Goal: Information Seeking & Learning: Learn about a topic

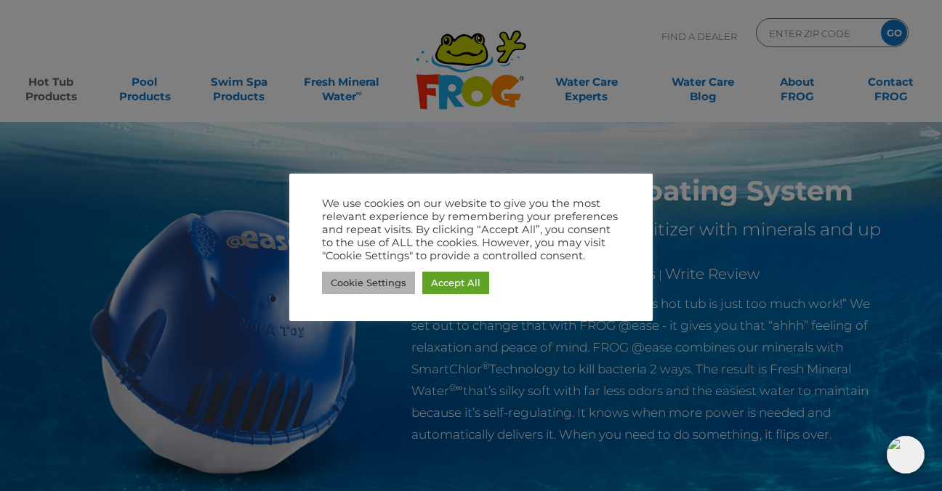
click at [387, 278] on link "Cookie Settings" at bounding box center [368, 283] width 93 height 23
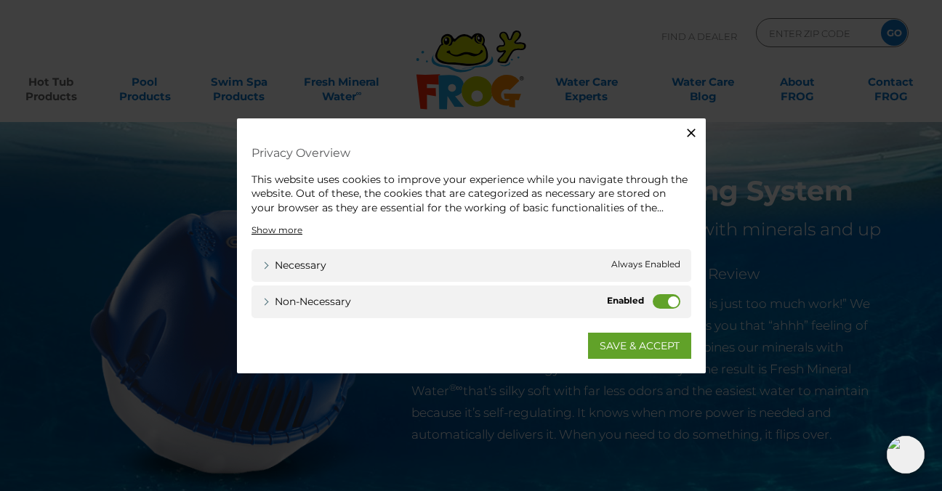
drag, startPoint x: 672, startPoint y: 301, endPoint x: 639, endPoint y: 301, distance: 32.7
click at [653, 301] on label "Non-necessary" at bounding box center [667, 301] width 28 height 15
click at [0, 0] on input "Non-necessary" at bounding box center [0, 0] width 0 height 0
click at [644, 345] on link "SAVE & ACCEPT" at bounding box center [639, 346] width 103 height 26
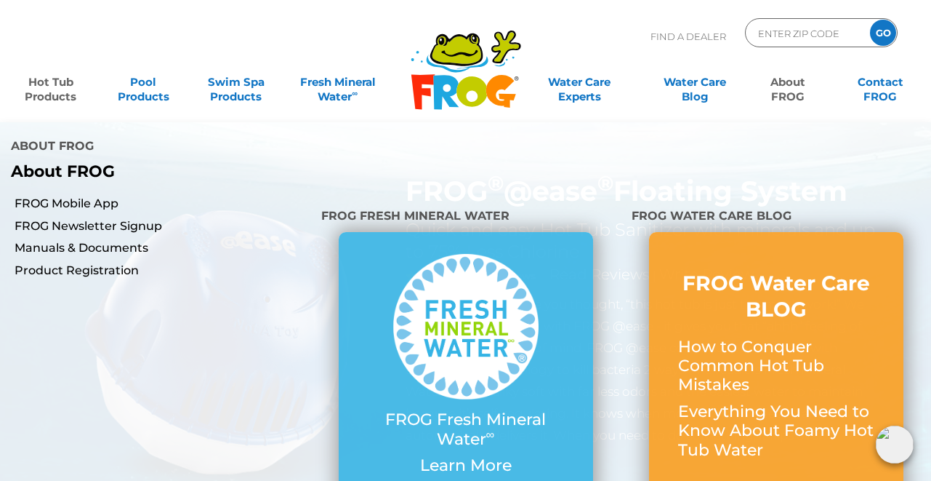
click at [782, 88] on link "About FROG" at bounding box center [788, 82] width 72 height 29
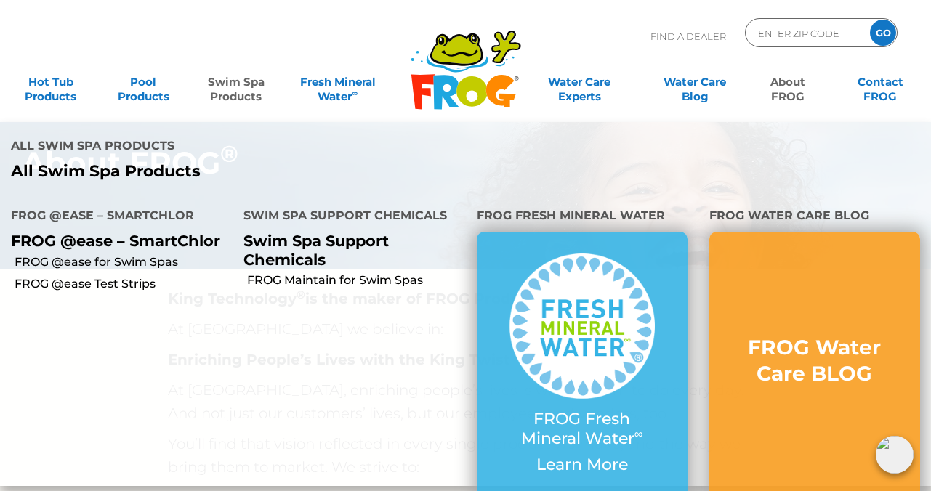
click at [311, 269] on li "FROG Maintain for Swim Spas" at bounding box center [349, 280] width 233 height 22
click at [309, 232] on p "Swim Spa Support Chemicals" at bounding box center [349, 250] width 211 height 36
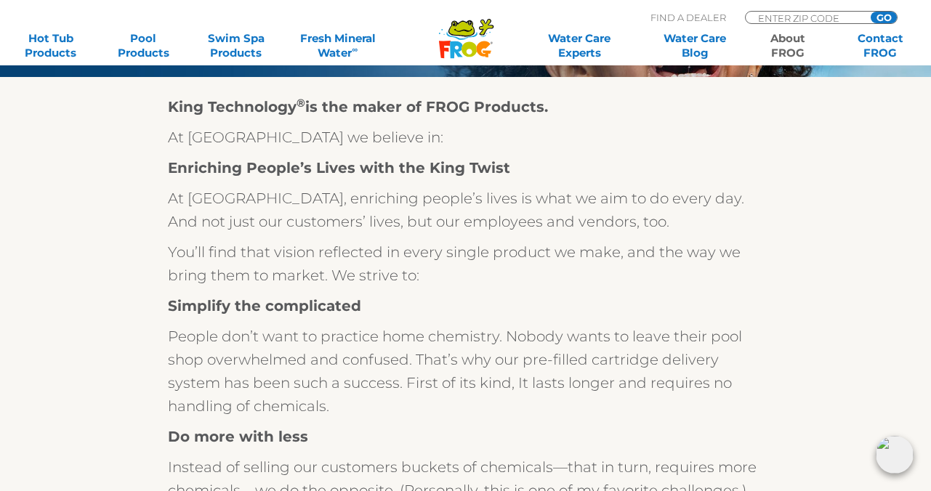
scroll to position [128, 0]
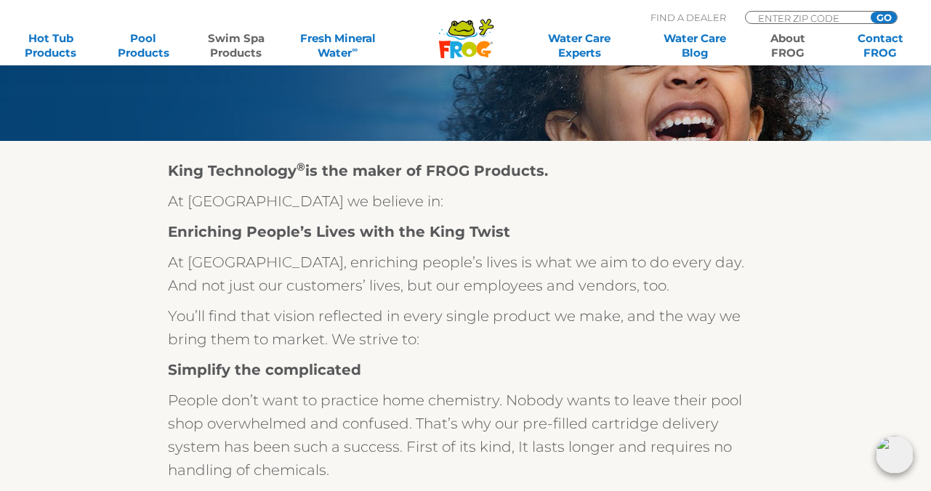
click at [231, 42] on link "Swim Spa Products" at bounding box center [236, 45] width 72 height 29
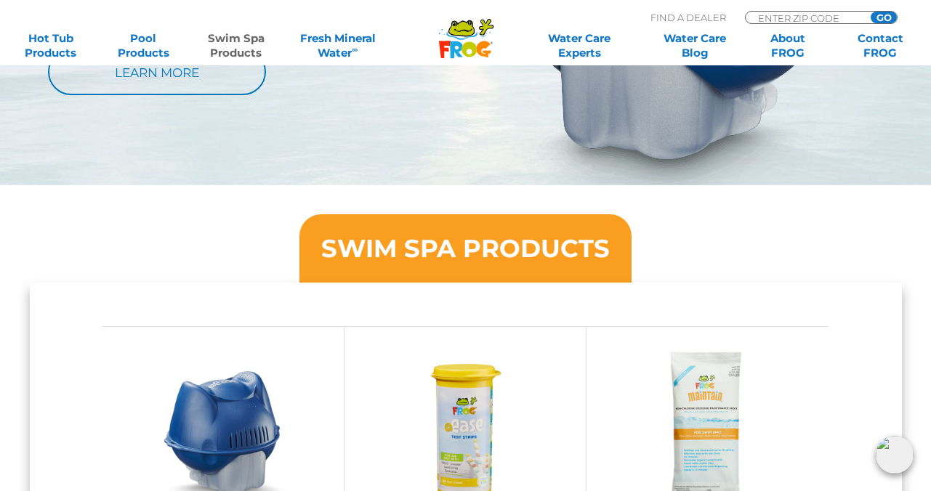
scroll to position [1025, 0]
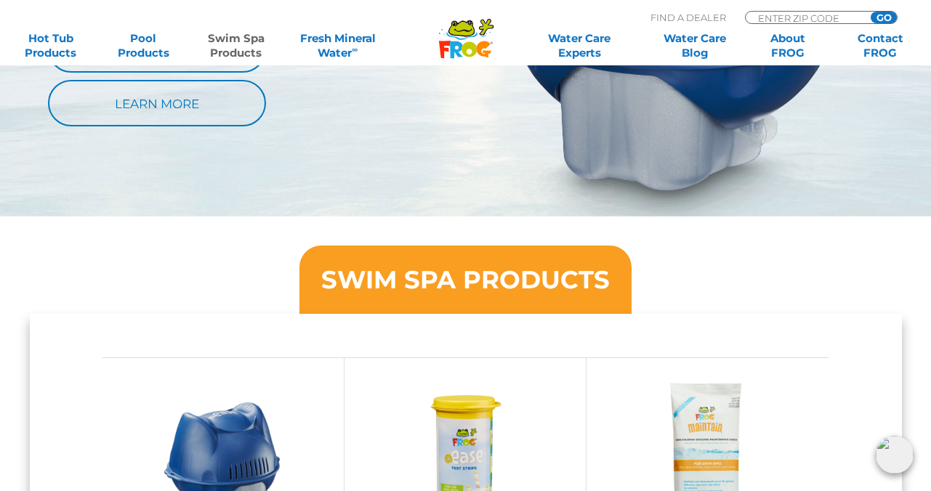
drag, startPoint x: 929, startPoint y: 135, endPoint x: 525, endPoint y: 264, distance: 424.5
click at [525, 268] on h3 "SWIM SPA PRODUCTS" at bounding box center [465, 280] width 289 height 25
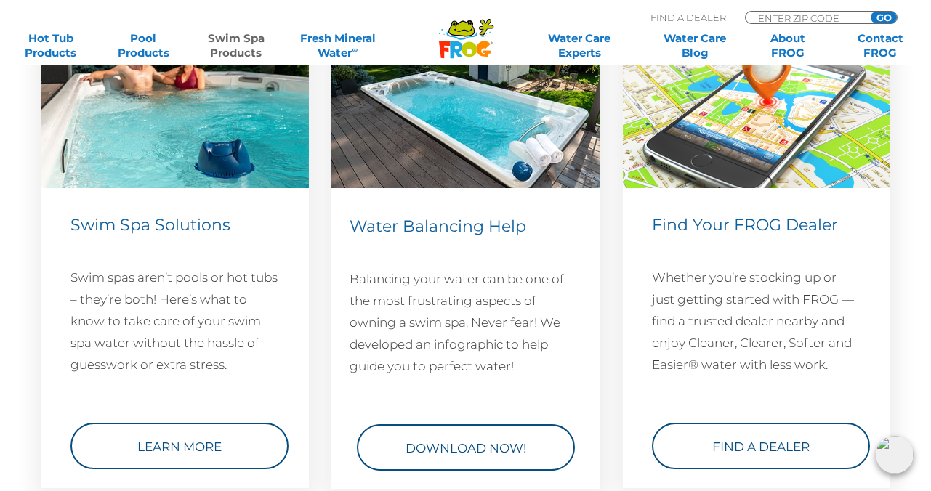
scroll to position [2060, 0]
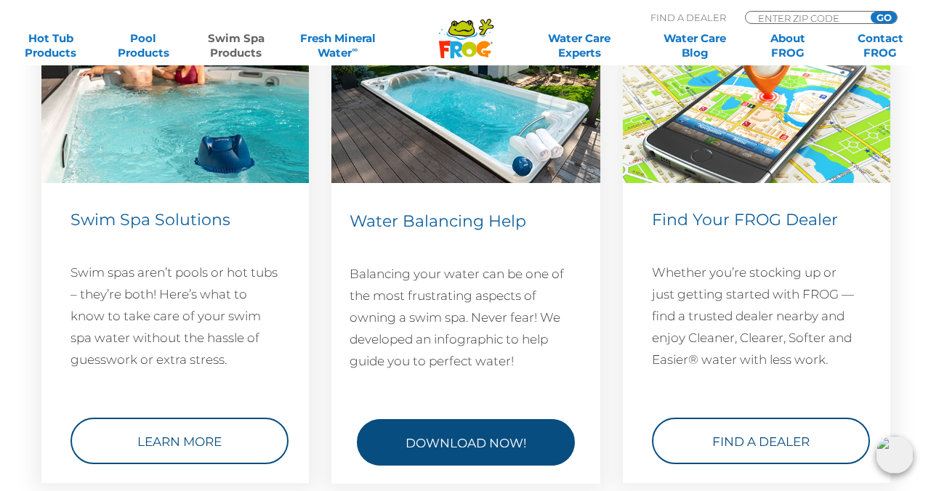
click at [521, 444] on link "Download Now!" at bounding box center [466, 443] width 218 height 47
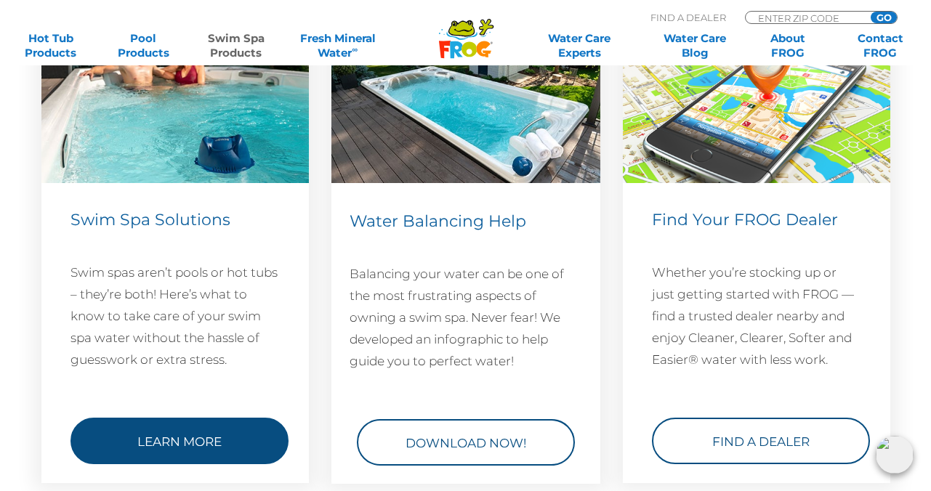
click at [189, 442] on link "Learn More" at bounding box center [180, 441] width 218 height 47
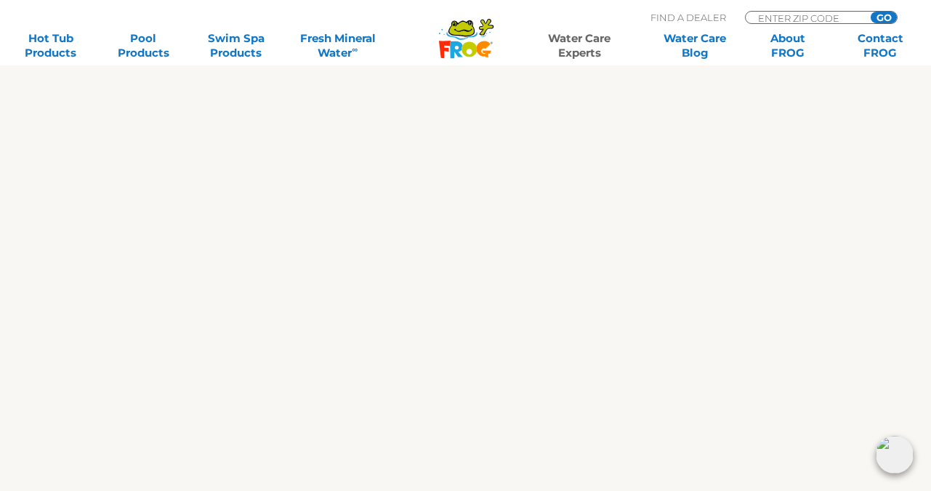
scroll to position [590, 0]
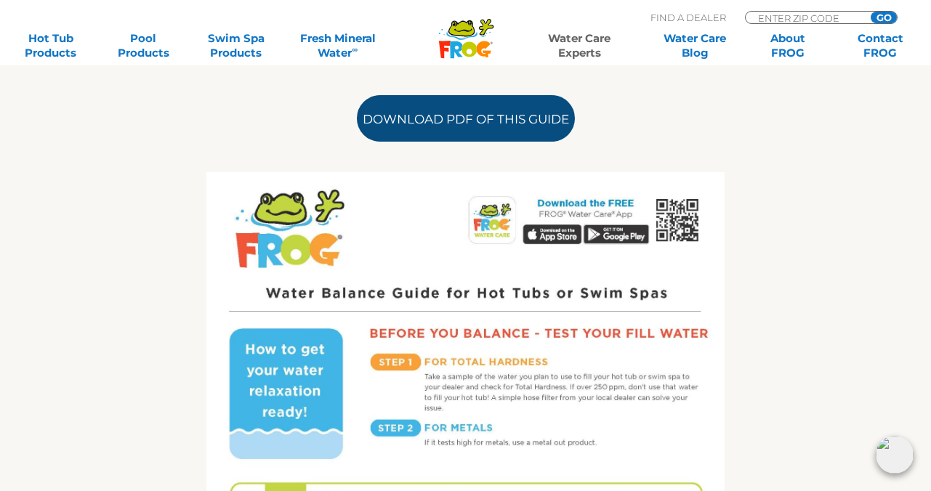
click at [507, 119] on link "Download PDF of this Guide" at bounding box center [466, 118] width 218 height 47
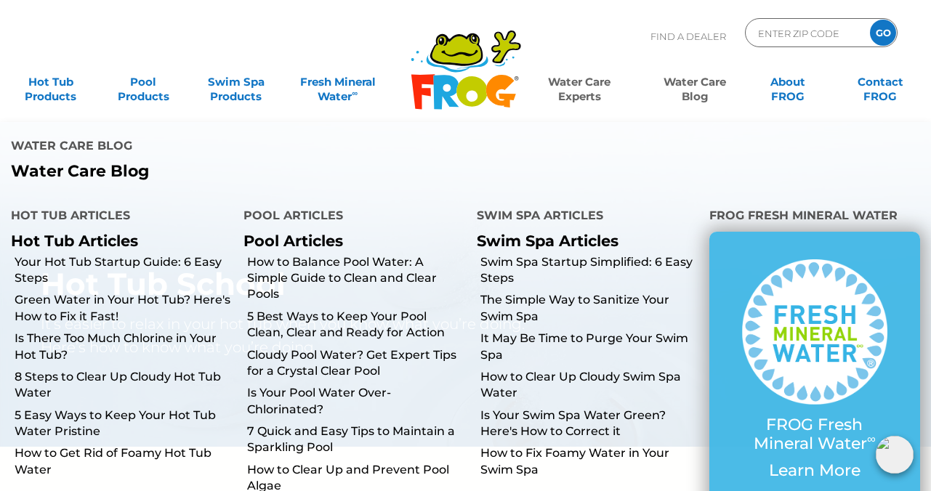
click at [697, 89] on link "Water Care Blog" at bounding box center [695, 82] width 72 height 29
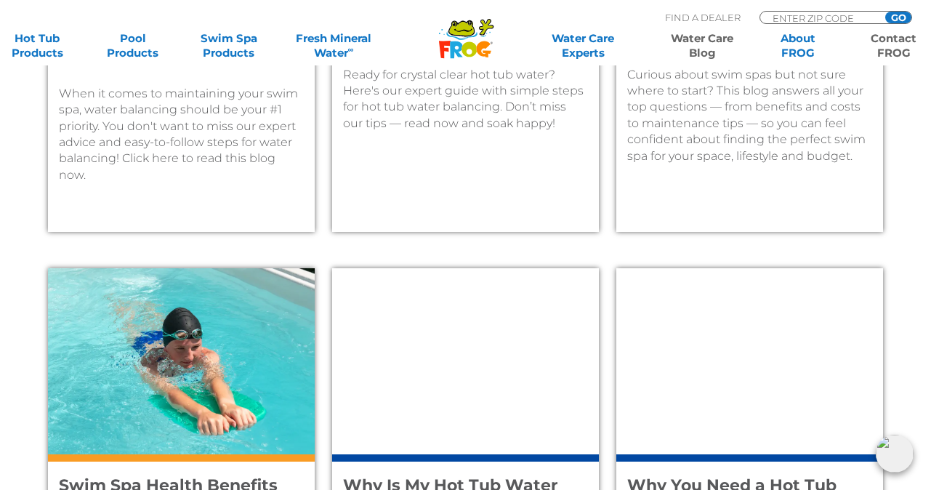
scroll to position [772, 0]
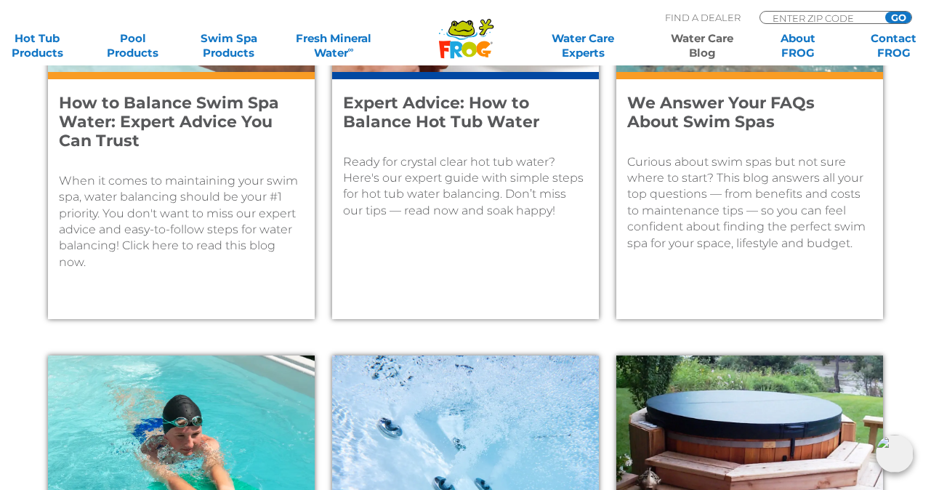
click at [803, 196] on p "Curious about swim spas but not sure where to start? This blog answers all your…" at bounding box center [749, 202] width 245 height 97
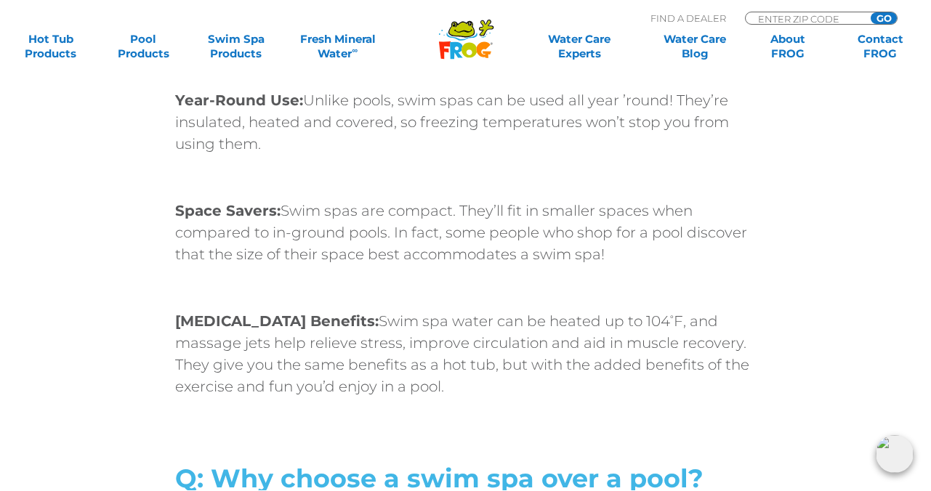
scroll to position [110, 0]
